Goal: Check status

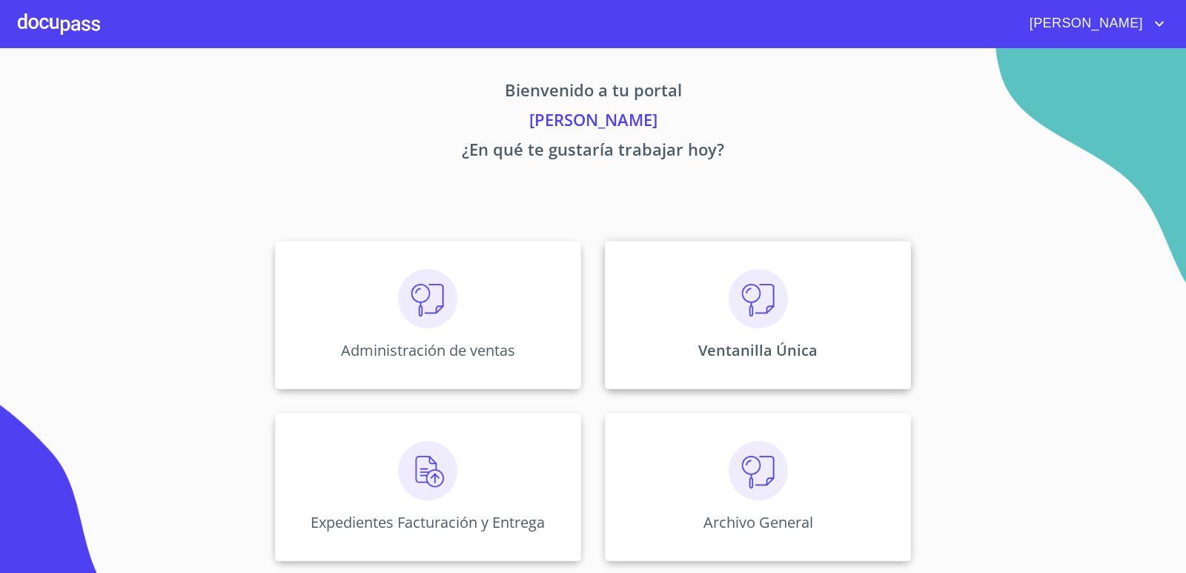
click at [726, 287] on div "Ventanilla Única" at bounding box center [758, 315] width 306 height 148
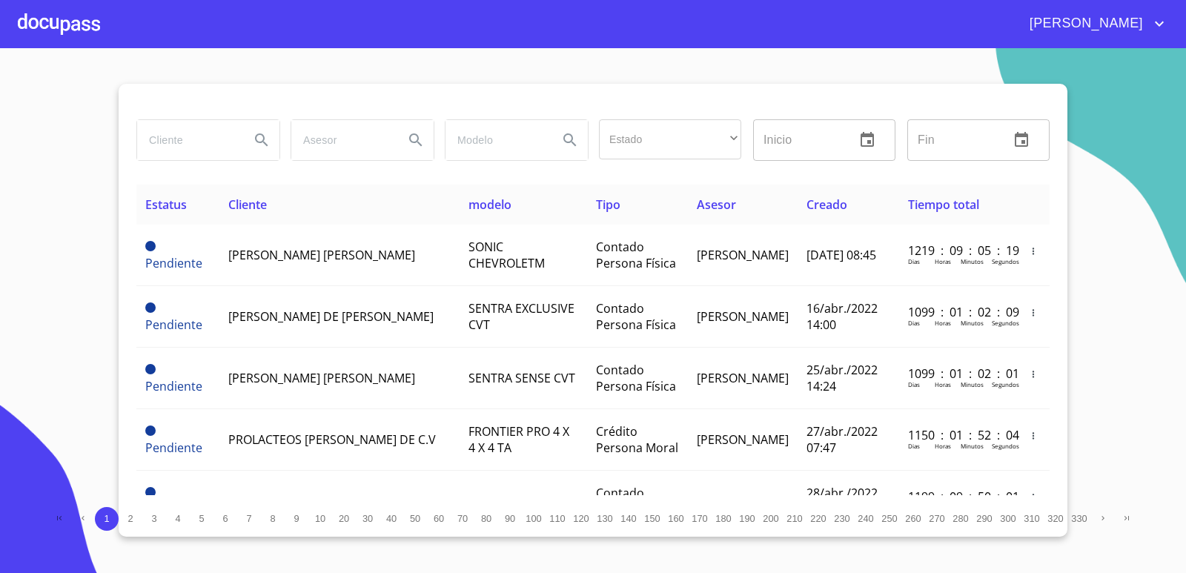
click at [185, 149] on input "search" at bounding box center [187, 140] width 101 height 40
type input "[PERSON_NAME]"
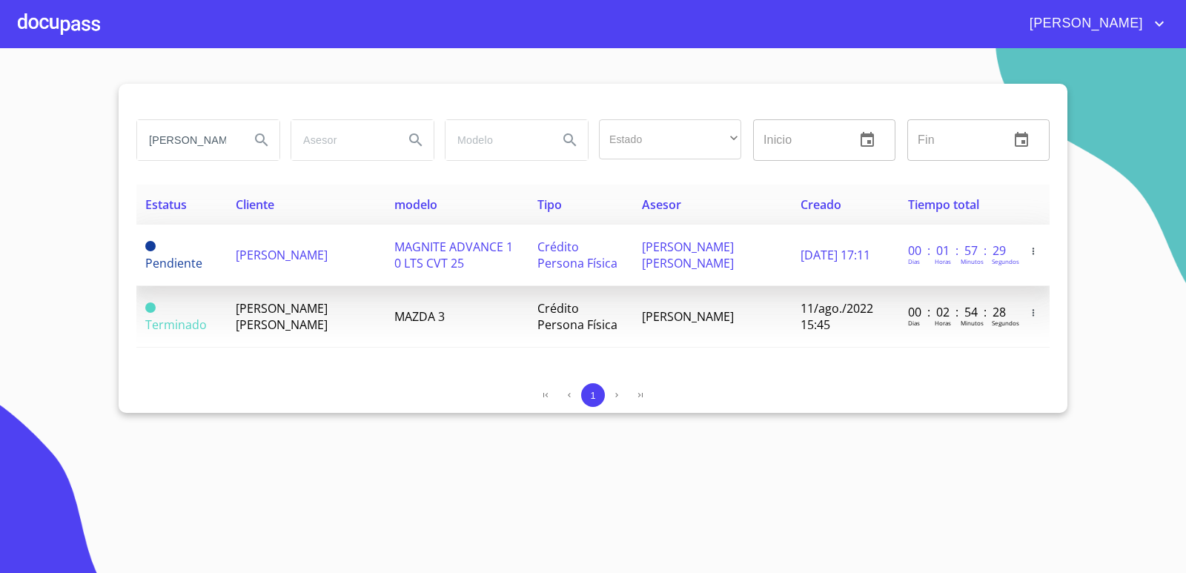
click at [672, 265] on span "[PERSON_NAME] [PERSON_NAME]" at bounding box center [688, 255] width 92 height 33
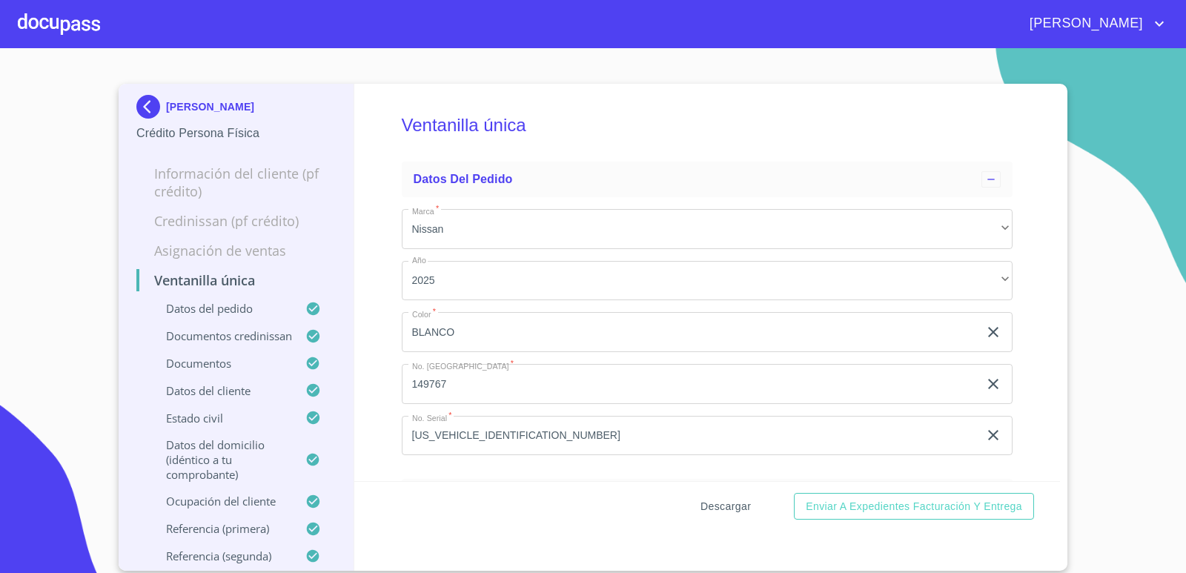
click at [713, 500] on span "Descargar" at bounding box center [725, 506] width 50 height 19
